Goal: Check status: Check status

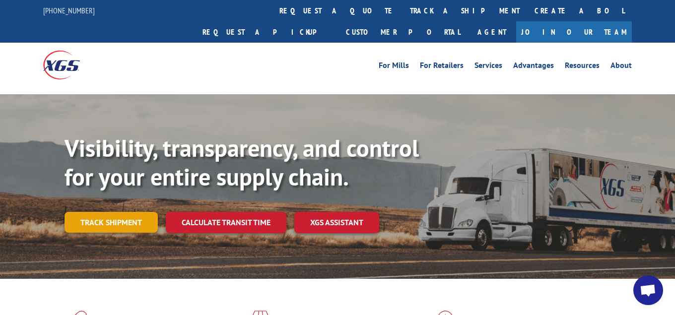
click at [109, 212] on link "Track shipment" at bounding box center [111, 222] width 93 height 21
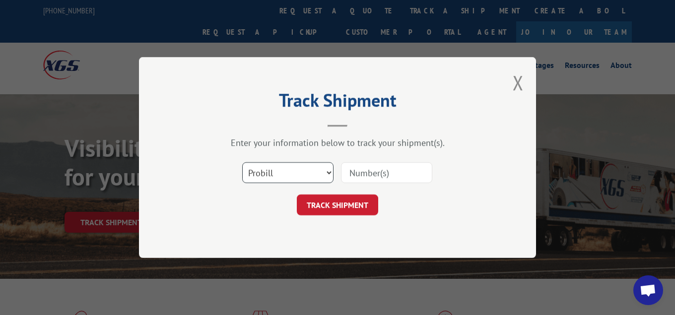
click at [242, 162] on select "Select category... Probill BOL PO" at bounding box center [287, 172] width 91 height 21
select select "bol"
click option "BOL" at bounding box center [0, 0] width 0 height 0
click at [374, 173] on input at bounding box center [386, 172] width 91 height 21
type input "7083475"
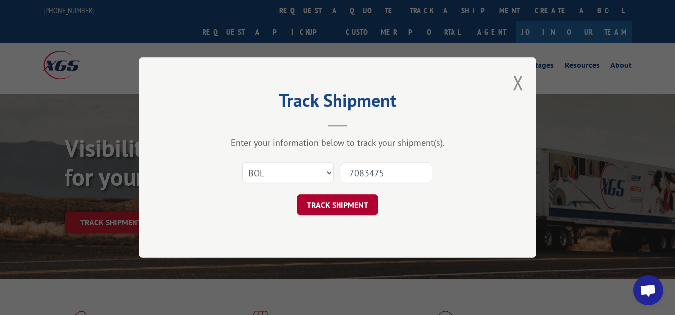
click at [350, 203] on button "TRACK SHIPMENT" at bounding box center [337, 205] width 81 height 21
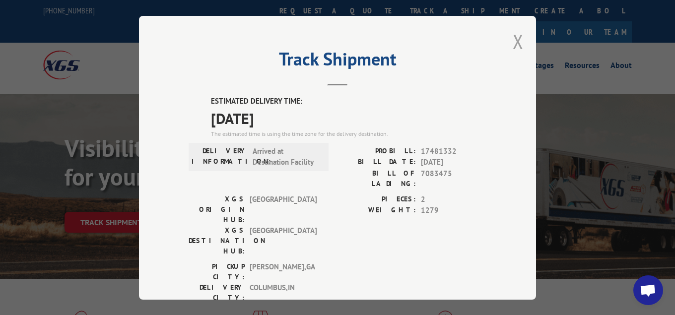
click at [518, 41] on button "Close modal" at bounding box center [518, 41] width 11 height 26
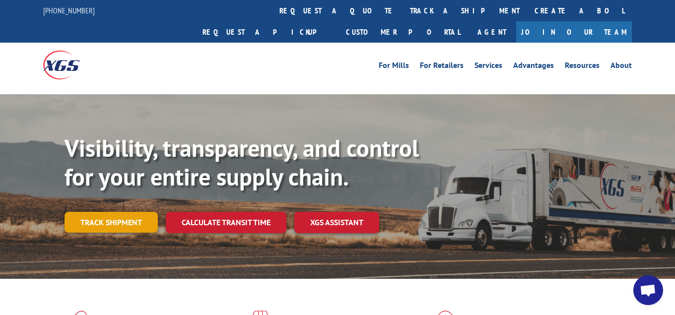
click at [94, 212] on link "Track shipment" at bounding box center [111, 222] width 93 height 21
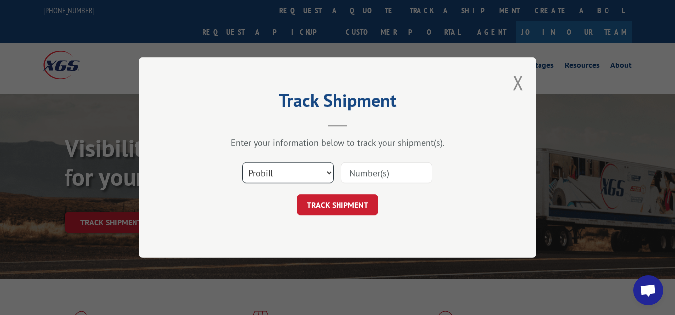
click at [242, 162] on select "Select category... Probill BOL PO" at bounding box center [287, 172] width 91 height 21
select select "bol"
click option "BOL" at bounding box center [0, 0] width 0 height 0
click at [373, 171] on input at bounding box center [386, 172] width 91 height 21
type input "7086260"
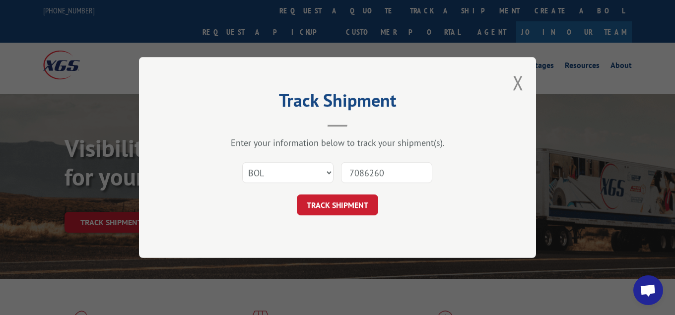
click button "TRACK SHIPMENT" at bounding box center [337, 205] width 81 height 21
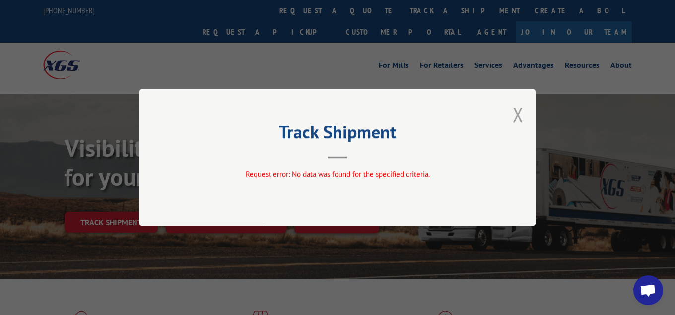
click at [514, 108] on button "Close modal" at bounding box center [518, 114] width 11 height 26
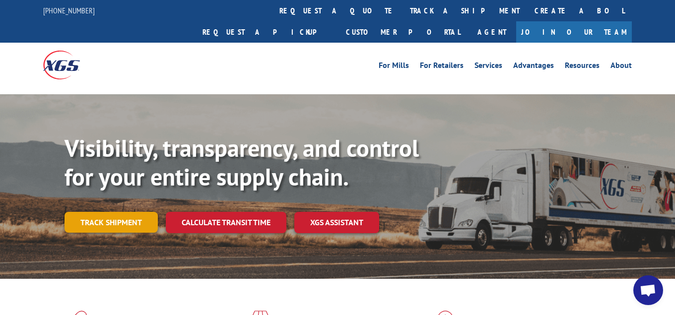
click at [134, 212] on link "Track shipment" at bounding box center [111, 222] width 93 height 21
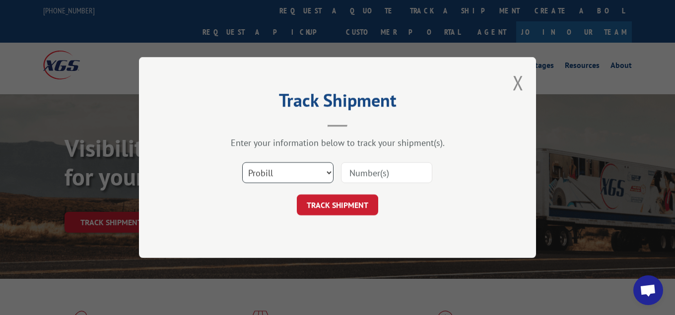
click at [242, 162] on select "Select category... Probill BOL PO" at bounding box center [287, 172] width 91 height 21
select select "bol"
click option "BOL" at bounding box center [0, 0] width 0 height 0
click at [392, 175] on input at bounding box center [386, 172] width 91 height 21
type input "7086260"
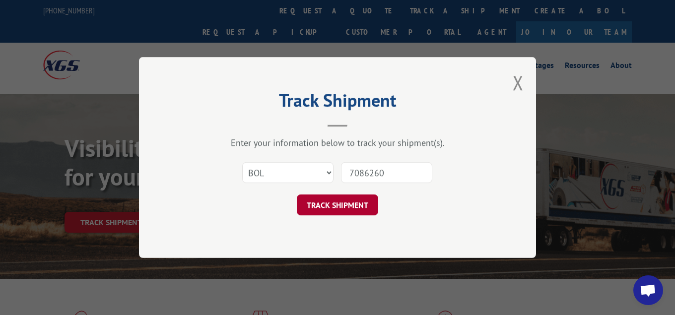
click at [350, 204] on button "TRACK SHIPMENT" at bounding box center [337, 205] width 81 height 21
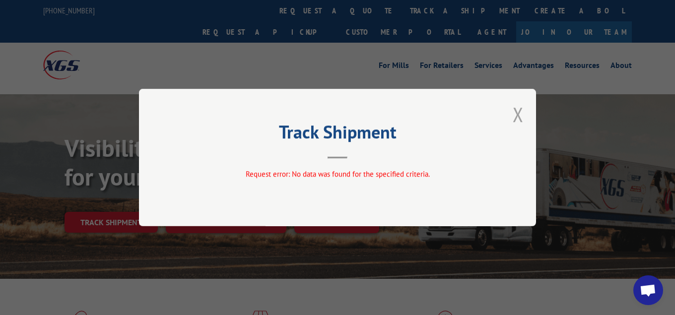
click at [519, 115] on button "Close modal" at bounding box center [518, 114] width 11 height 26
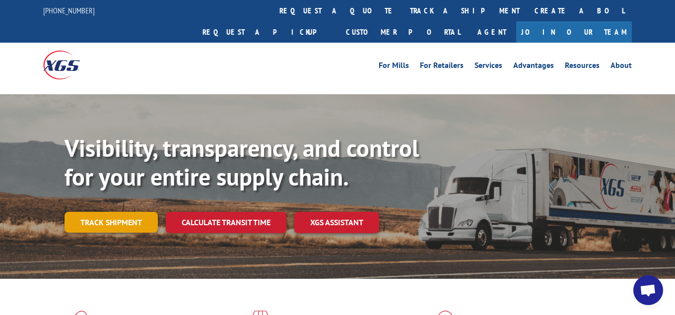
click at [125, 212] on link "Track shipment" at bounding box center [111, 222] width 93 height 21
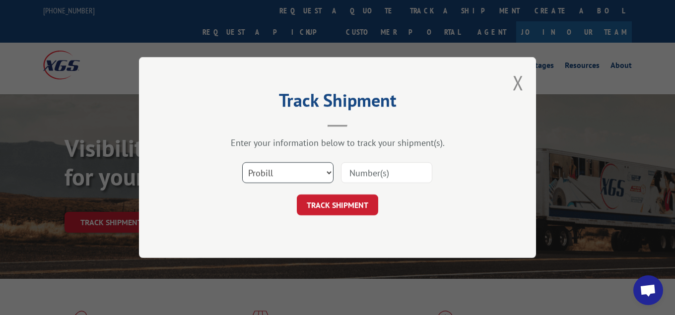
click at [242, 162] on select "Select category... Probill BOL PO" at bounding box center [287, 172] width 91 height 21
select select "bol"
click option "BOL" at bounding box center [0, 0] width 0 height 0
click at [370, 170] on input at bounding box center [386, 172] width 91 height 21
type input "2881384"
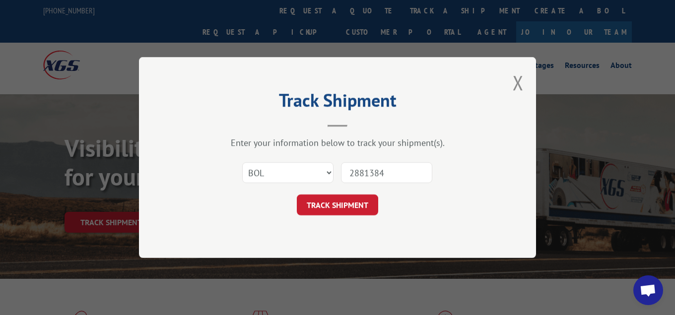
click button "TRACK SHIPMENT" at bounding box center [337, 205] width 81 height 21
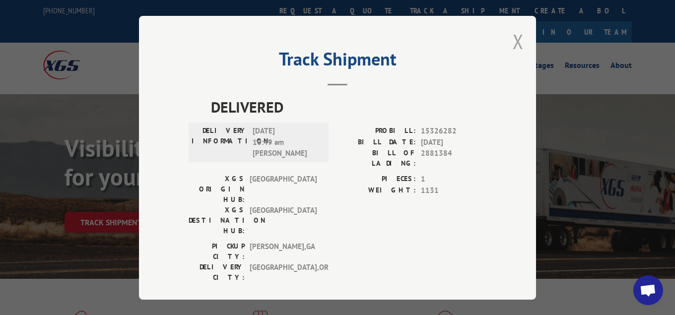
click at [521, 36] on button "Close modal" at bounding box center [518, 41] width 11 height 26
